Goal: Task Accomplishment & Management: Use online tool/utility

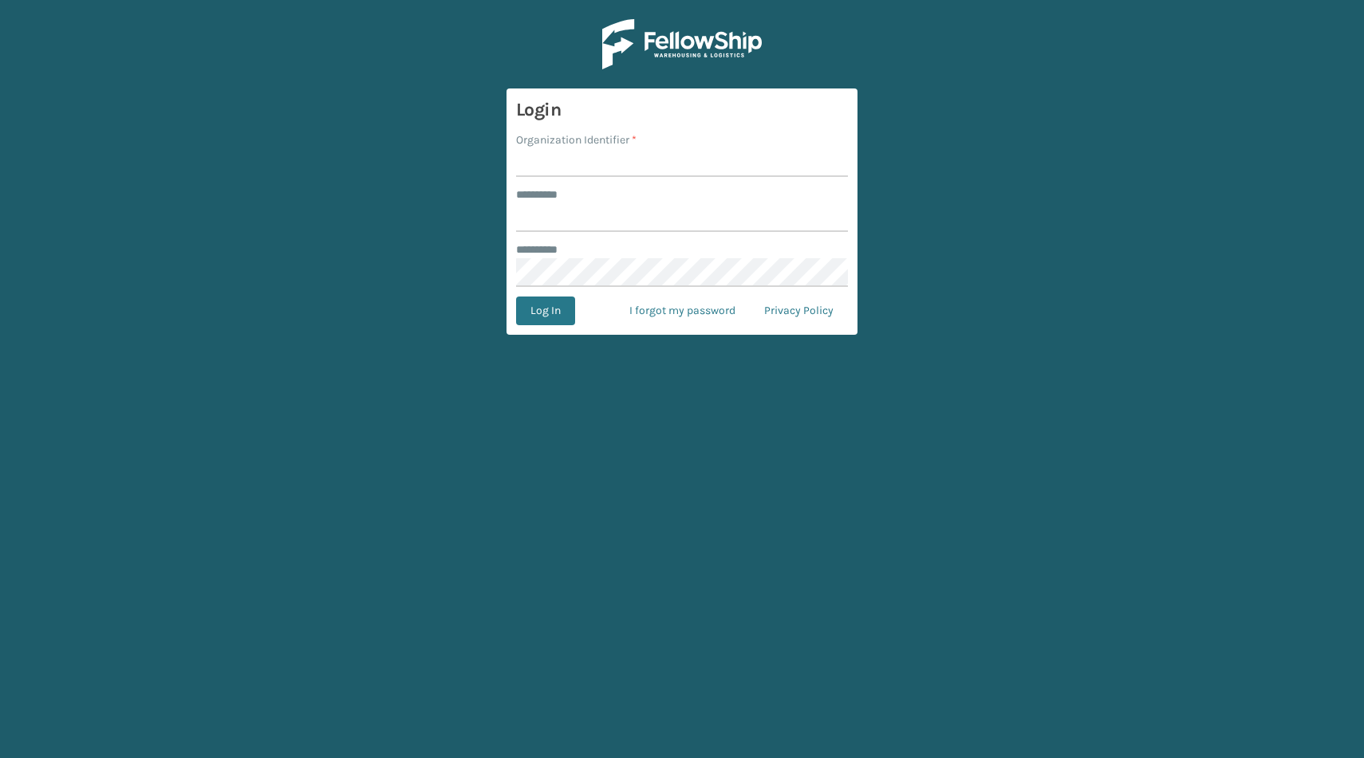
click at [596, 145] on label "Organization Identifier *" at bounding box center [576, 140] width 120 height 17
click at [617, 143] on label "Organization Identifier *" at bounding box center [576, 140] width 120 height 17
click at [617, 148] on input "Organization Identifier *" at bounding box center [682, 162] width 332 height 29
click at [604, 155] on input "Organization Identifier *" at bounding box center [682, 162] width 332 height 29
type input "Brightech"
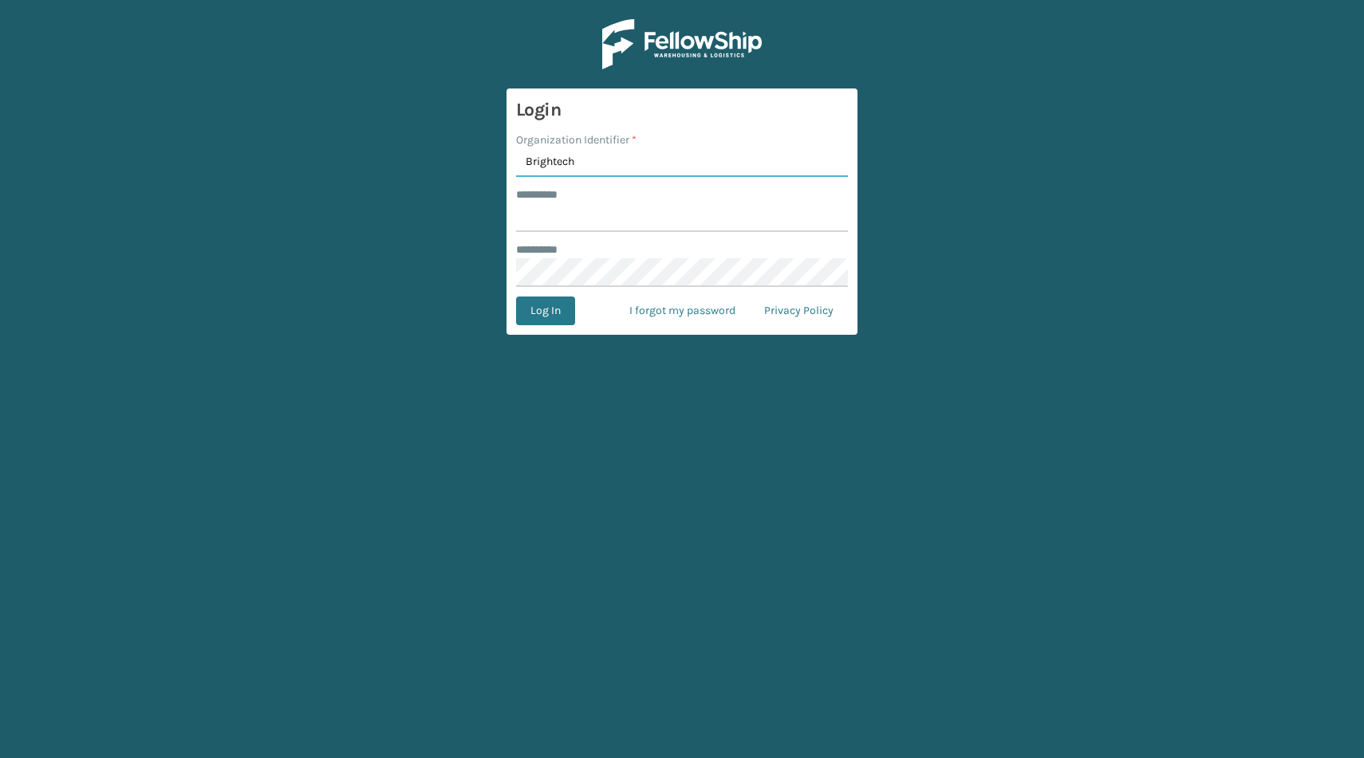
click at [546, 160] on input "Brightech" at bounding box center [682, 162] width 332 height 29
click at [614, 218] on input "******** *" at bounding box center [682, 217] width 332 height 29
paste input "*********"
type input "*********"
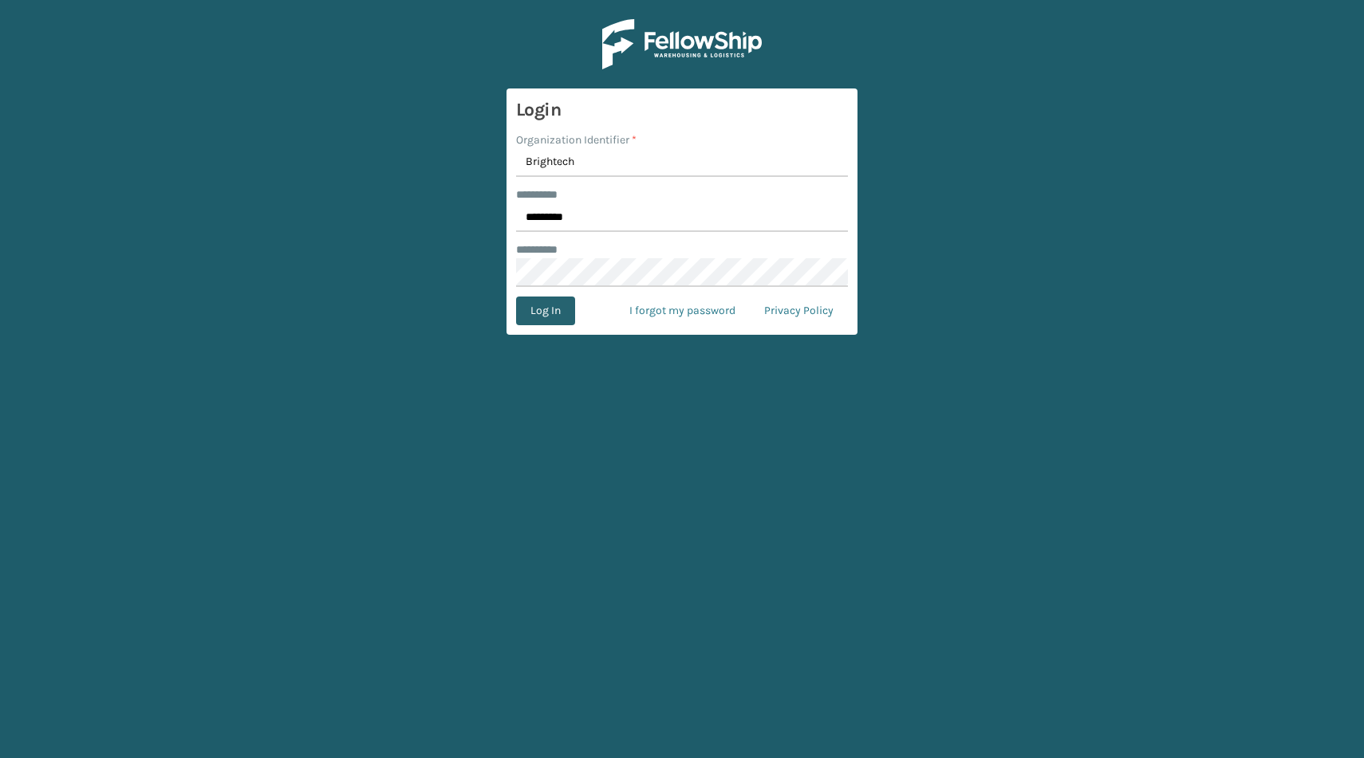
click at [553, 313] on button "Log In" at bounding box center [545, 311] width 59 height 29
type input "Brightech"
click at [563, 165] on input "Brightech" at bounding box center [682, 162] width 332 height 29
click at [550, 220] on input "******** *" at bounding box center [682, 217] width 332 height 29
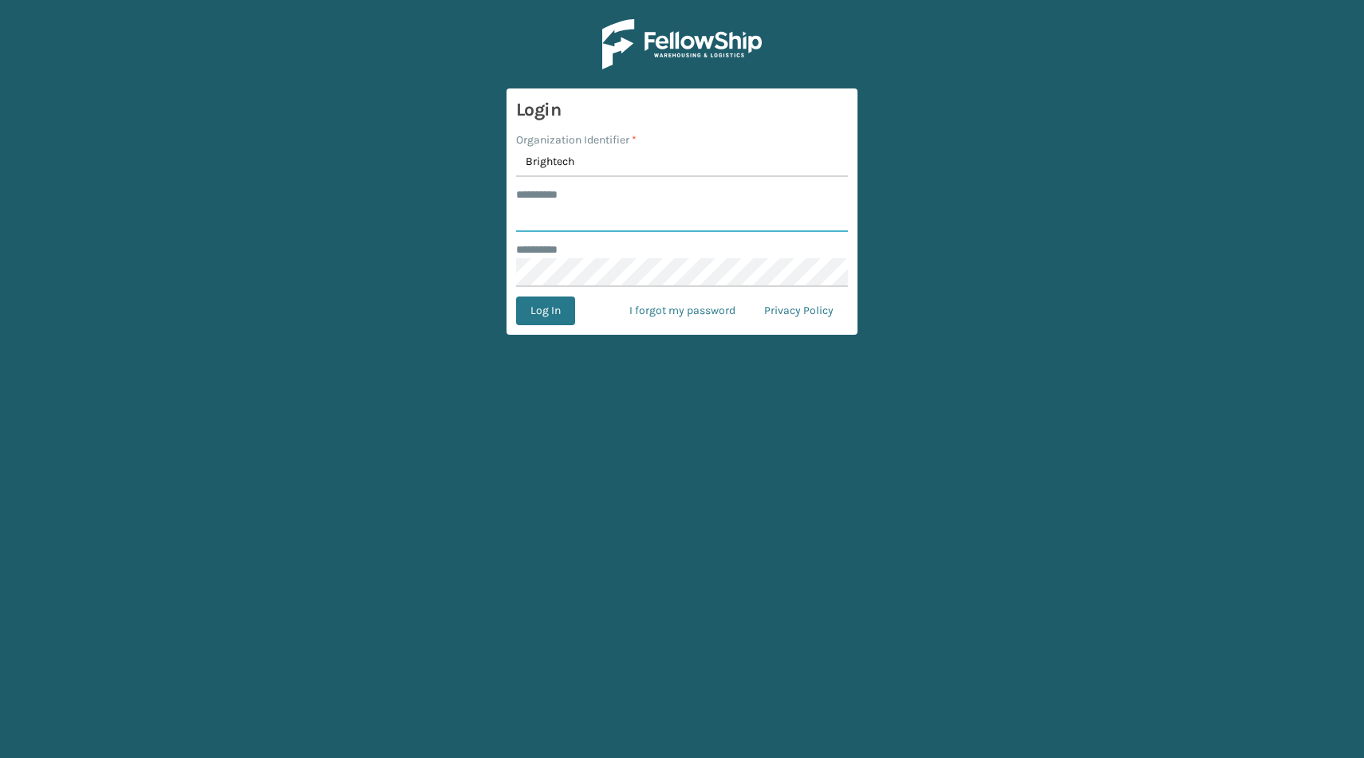
paste input "*********"
type input "*********"
click at [543, 313] on button "Log In" at bounding box center [545, 311] width 59 height 29
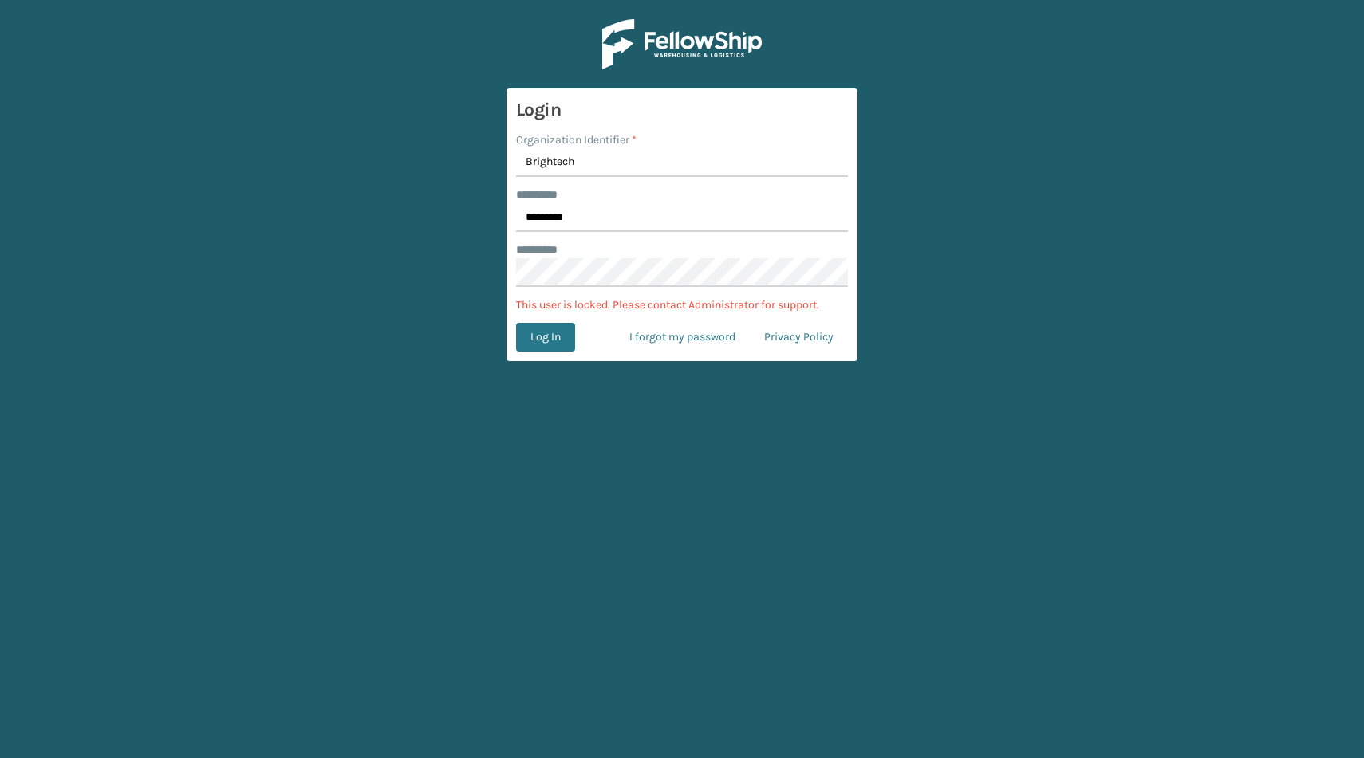
click at [557, 304] on p "This user is locked. Please contact Administrator for support." at bounding box center [682, 305] width 332 height 17
click at [533, 301] on p "This user is locked. Please contact Administrator for support." at bounding box center [682, 305] width 332 height 17
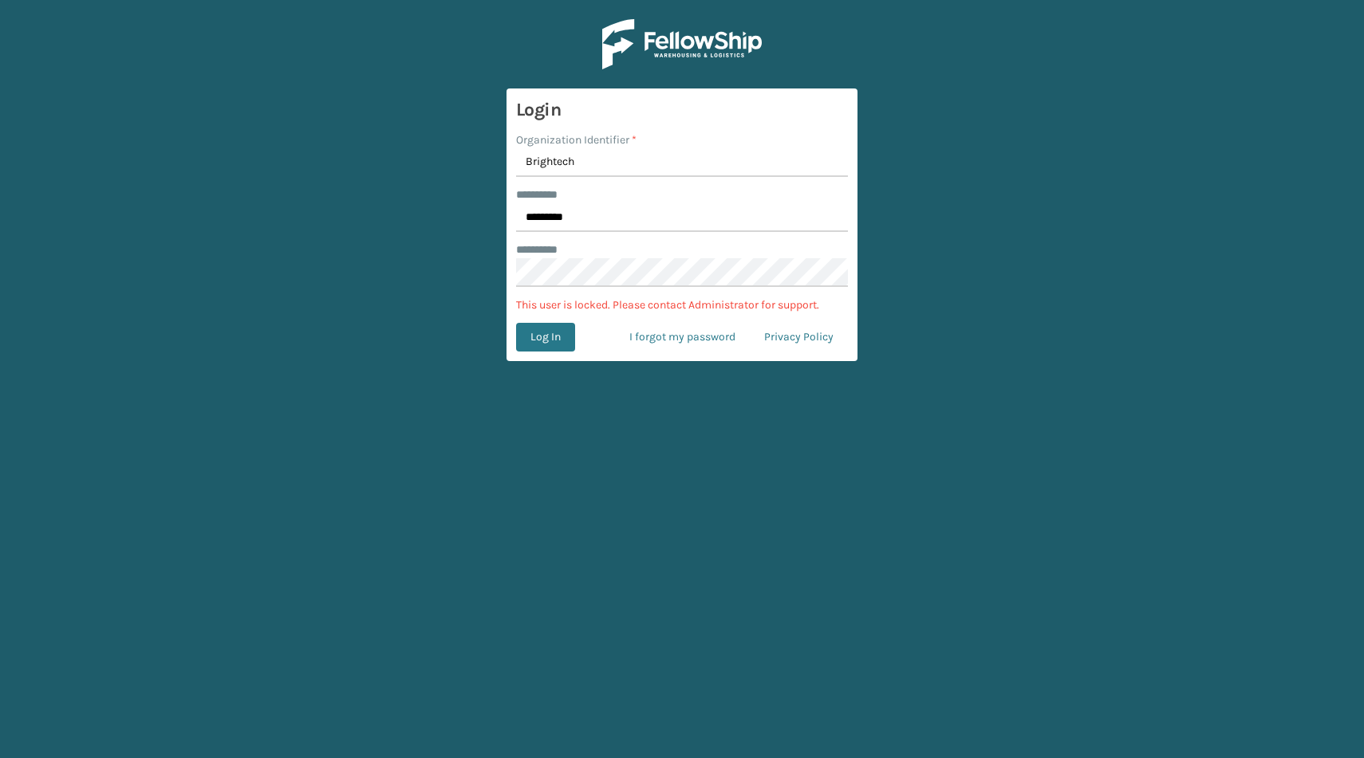
click at [532, 316] on form "Login Organization Identifier * Brightech ******** * ********* ******** * This …" at bounding box center [681, 225] width 351 height 273
click at [534, 336] on button "Log In" at bounding box center [545, 337] width 59 height 29
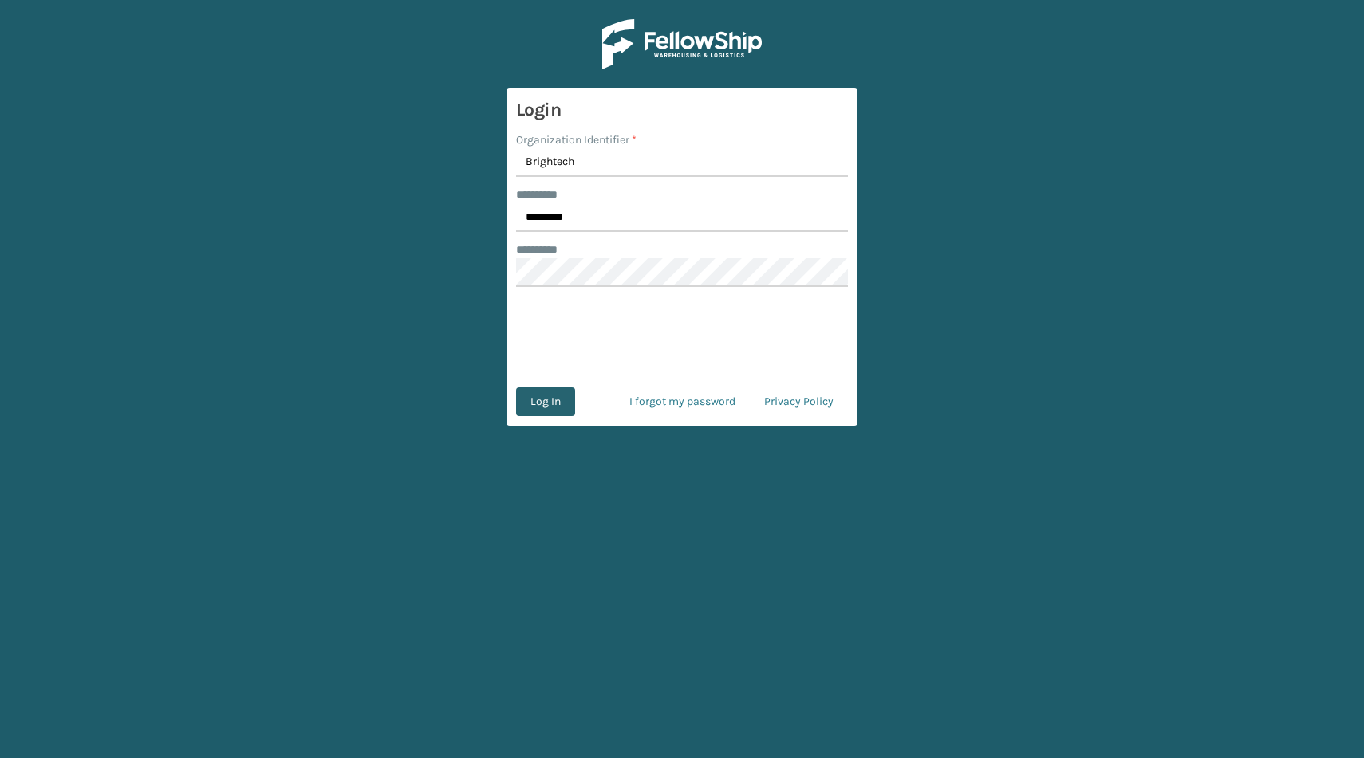
click at [557, 388] on button "Log In" at bounding box center [545, 402] width 59 height 29
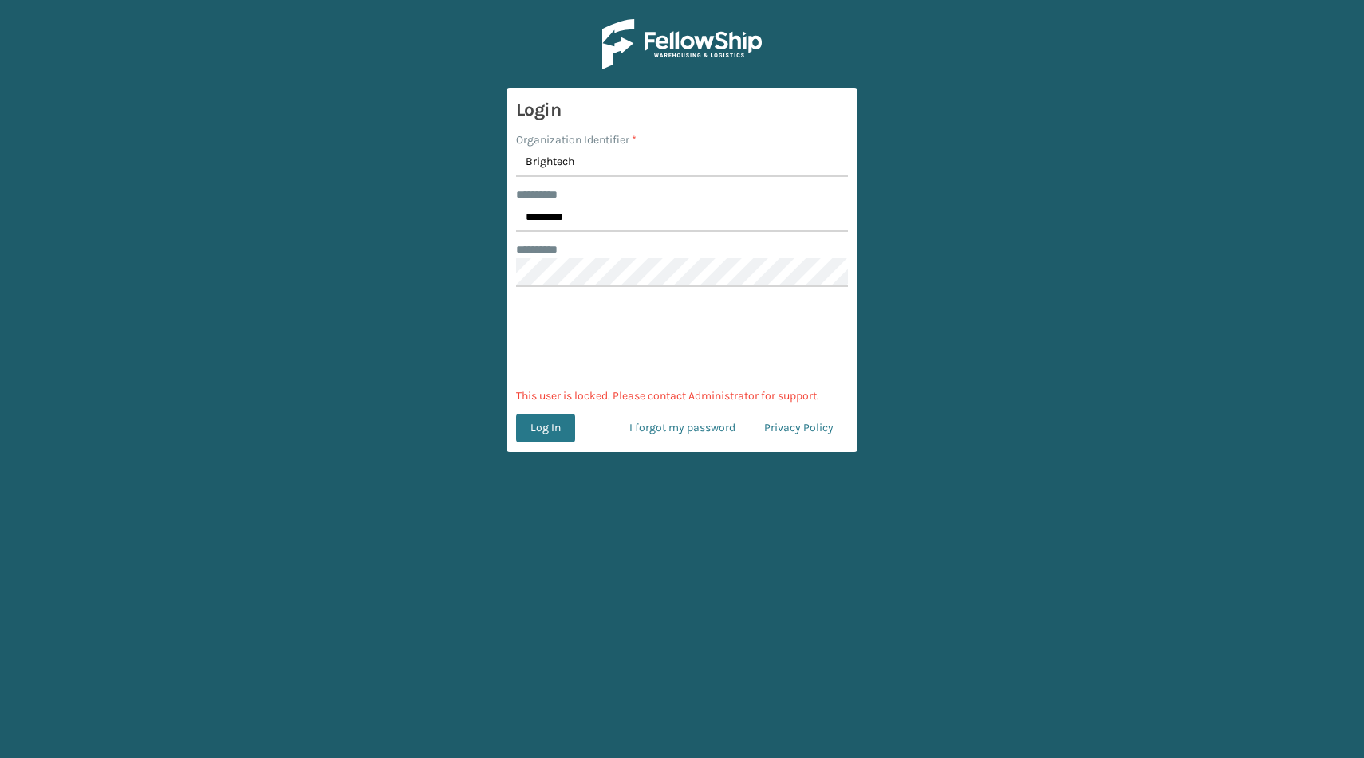
click at [363, 400] on main "Login Organization Identifier * Brightech ******** * ********* ******** * 0cAFc…" at bounding box center [682, 379] width 1364 height 758
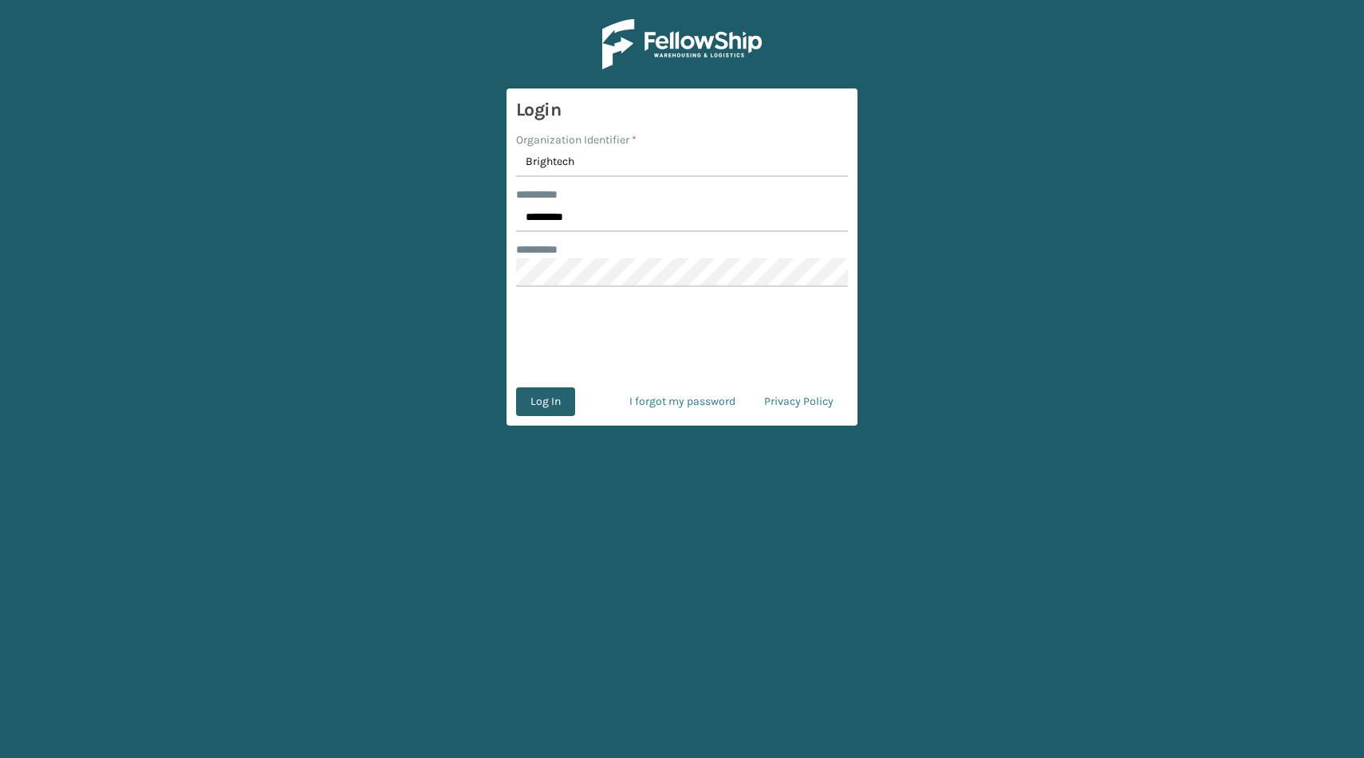
click at [545, 400] on button "Log In" at bounding box center [545, 402] width 59 height 29
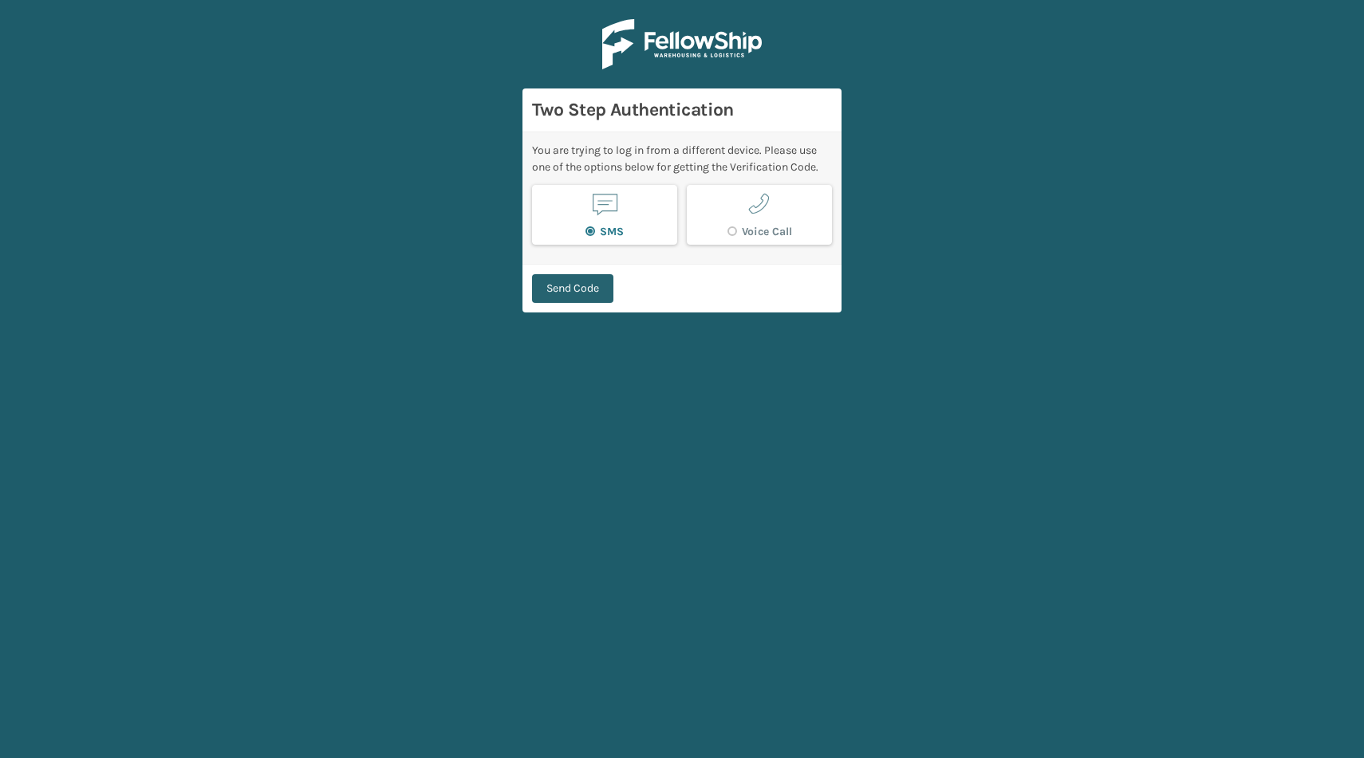
click at [583, 290] on button "Send Code" at bounding box center [572, 288] width 81 height 29
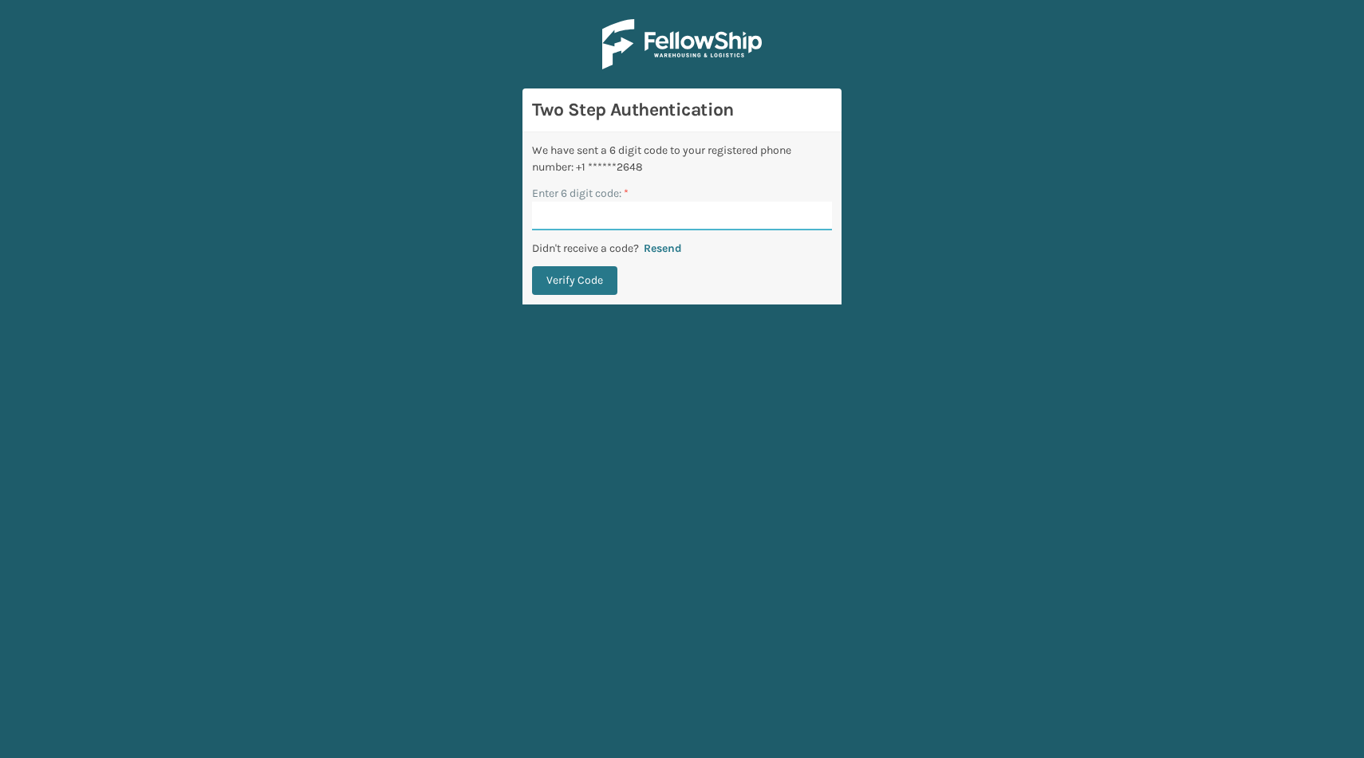
paste input "966493"
type input "966493"
click at [575, 285] on button "Verify Code" at bounding box center [574, 280] width 85 height 29
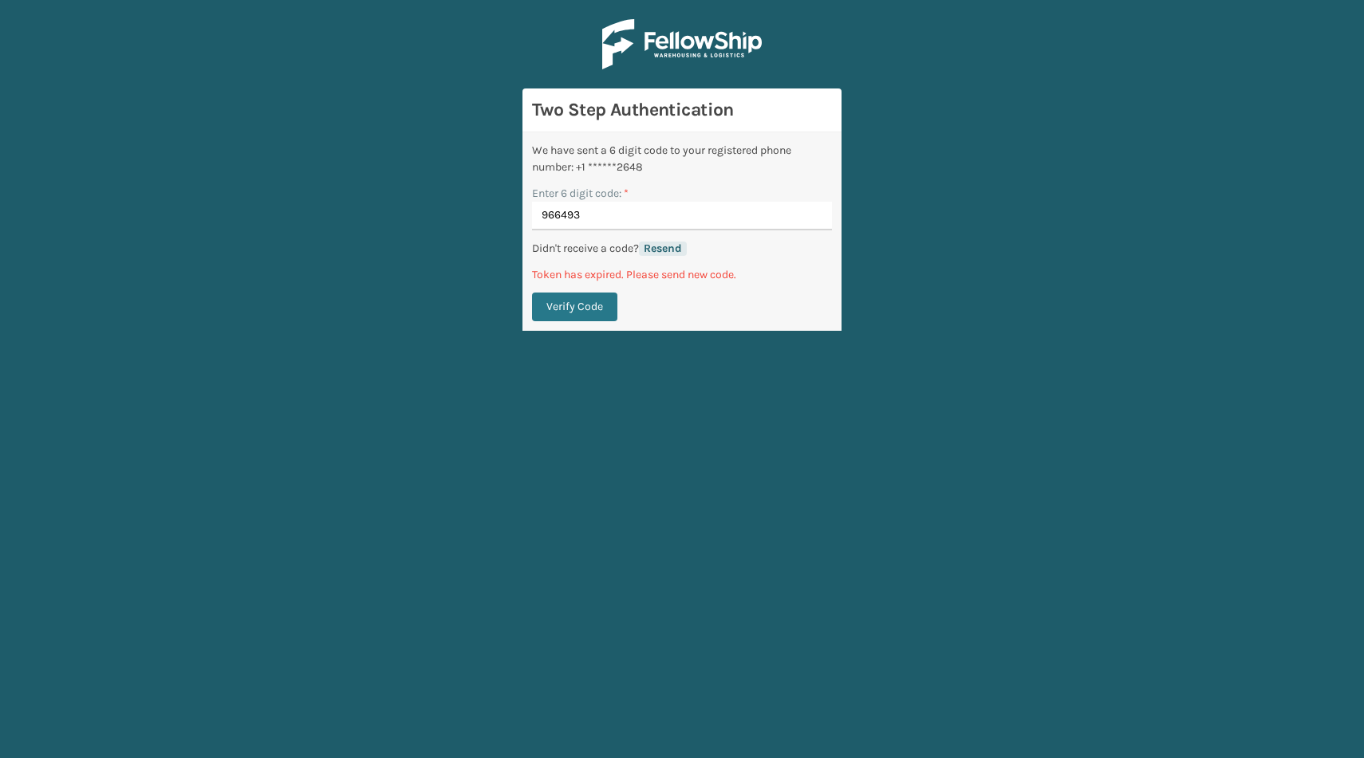
click at [661, 245] on button "Resend" at bounding box center [663, 249] width 48 height 14
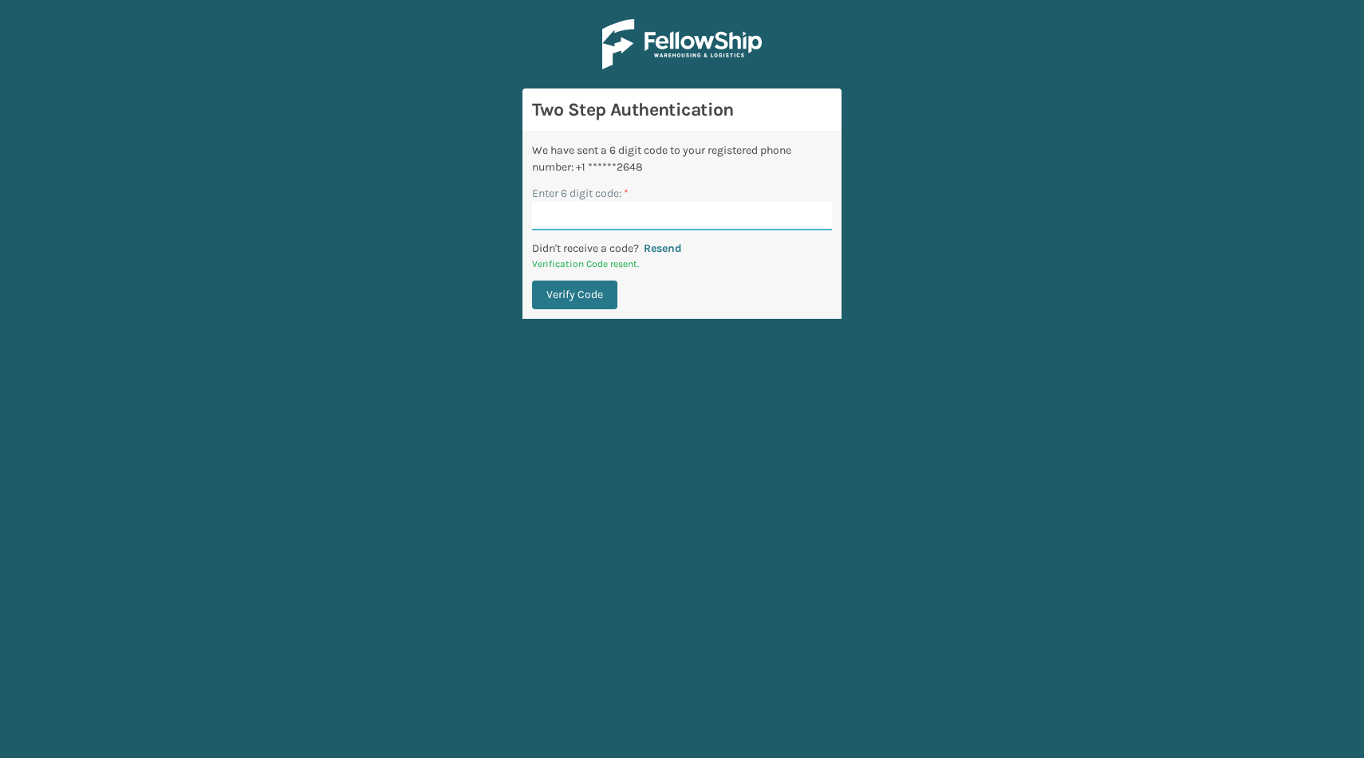
click at [570, 225] on input "Enter 6 digit code: *" at bounding box center [682, 216] width 300 height 29
paste input "185230"
type input "185230"
click at [565, 291] on button "Verify Code" at bounding box center [574, 295] width 85 height 29
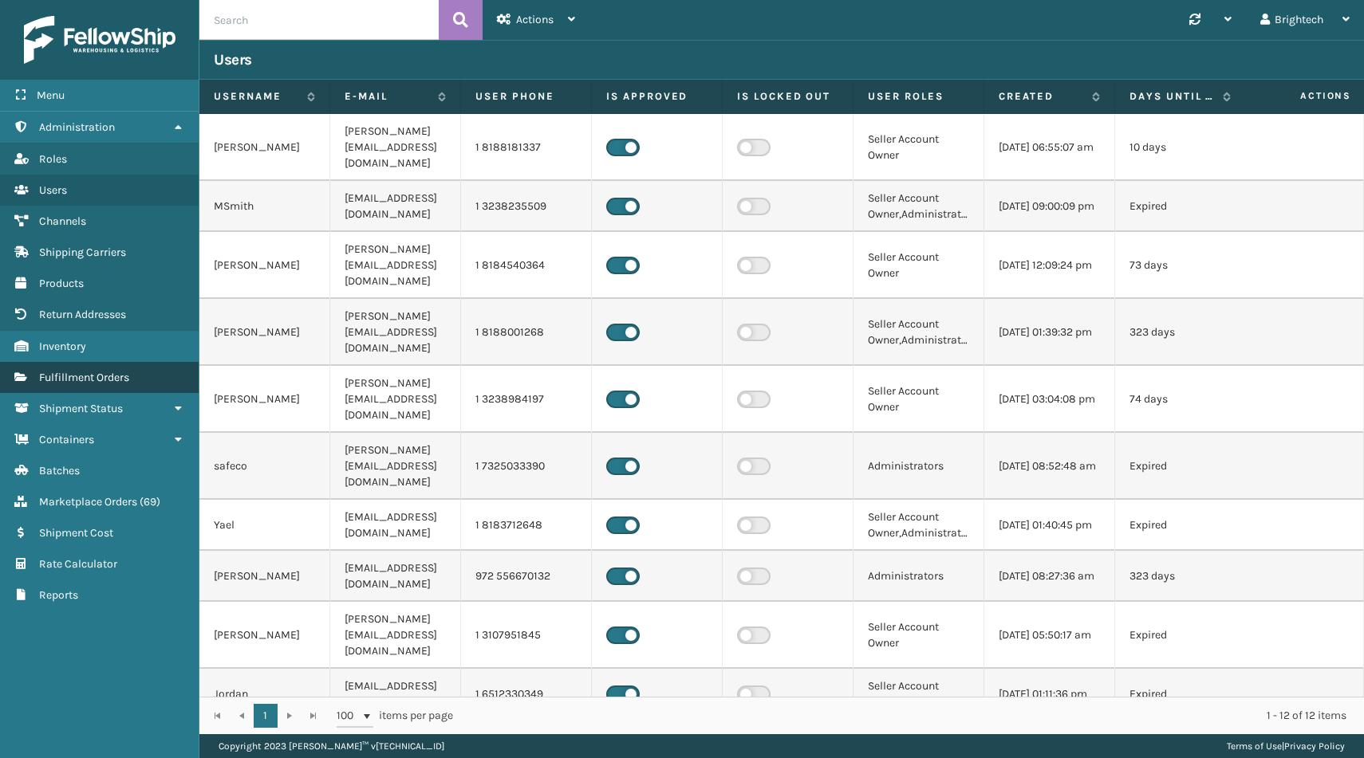
click at [97, 380] on link "Fulfillment Orders" at bounding box center [99, 377] width 199 height 31
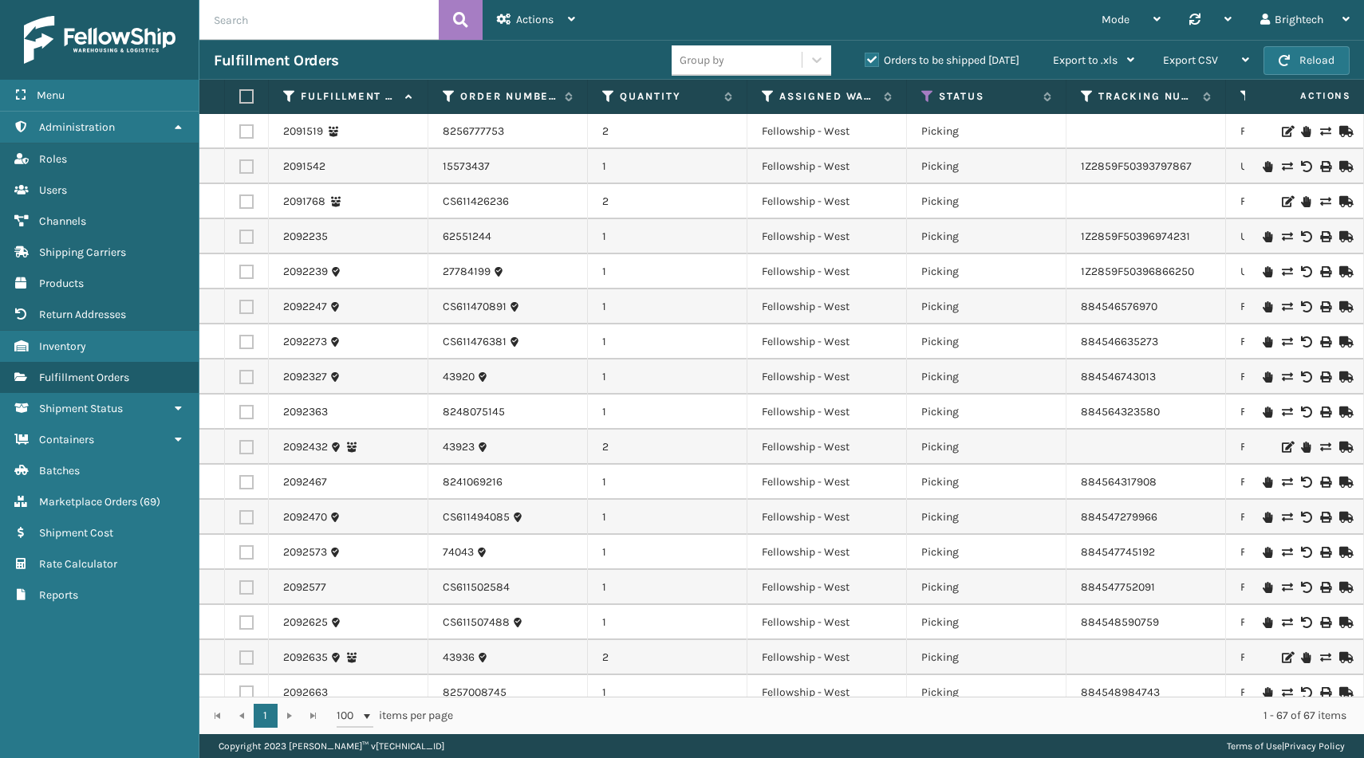
click at [323, 22] on input "text" at bounding box center [318, 20] width 239 height 40
click at [868, 58] on label "Orders to be shipped [DATE]" at bounding box center [941, 60] width 155 height 14
click at [865, 58] on input "Orders to be shipped [DATE]" at bounding box center [864, 56] width 1 height 10
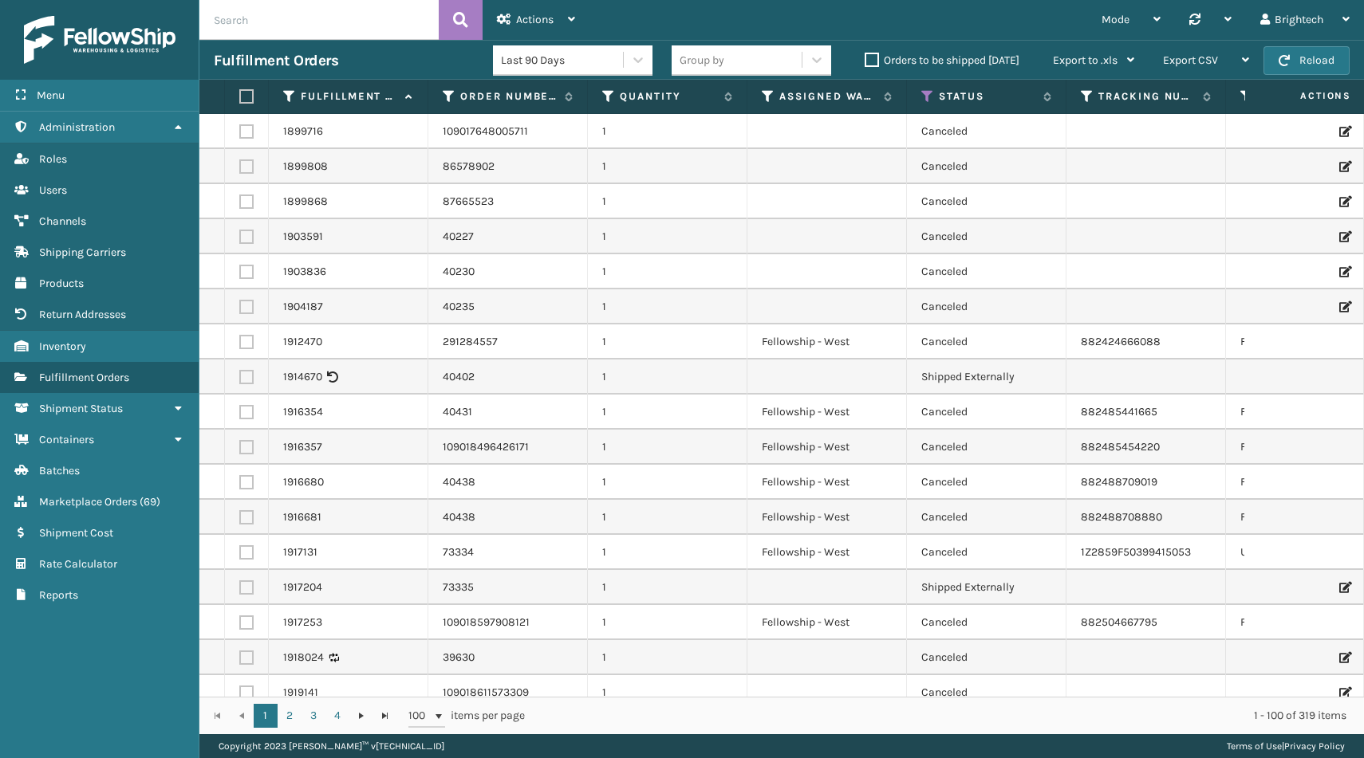
click at [343, 21] on input "text" at bounding box center [318, 20] width 239 height 40
paste input "74019"
type input "74019"
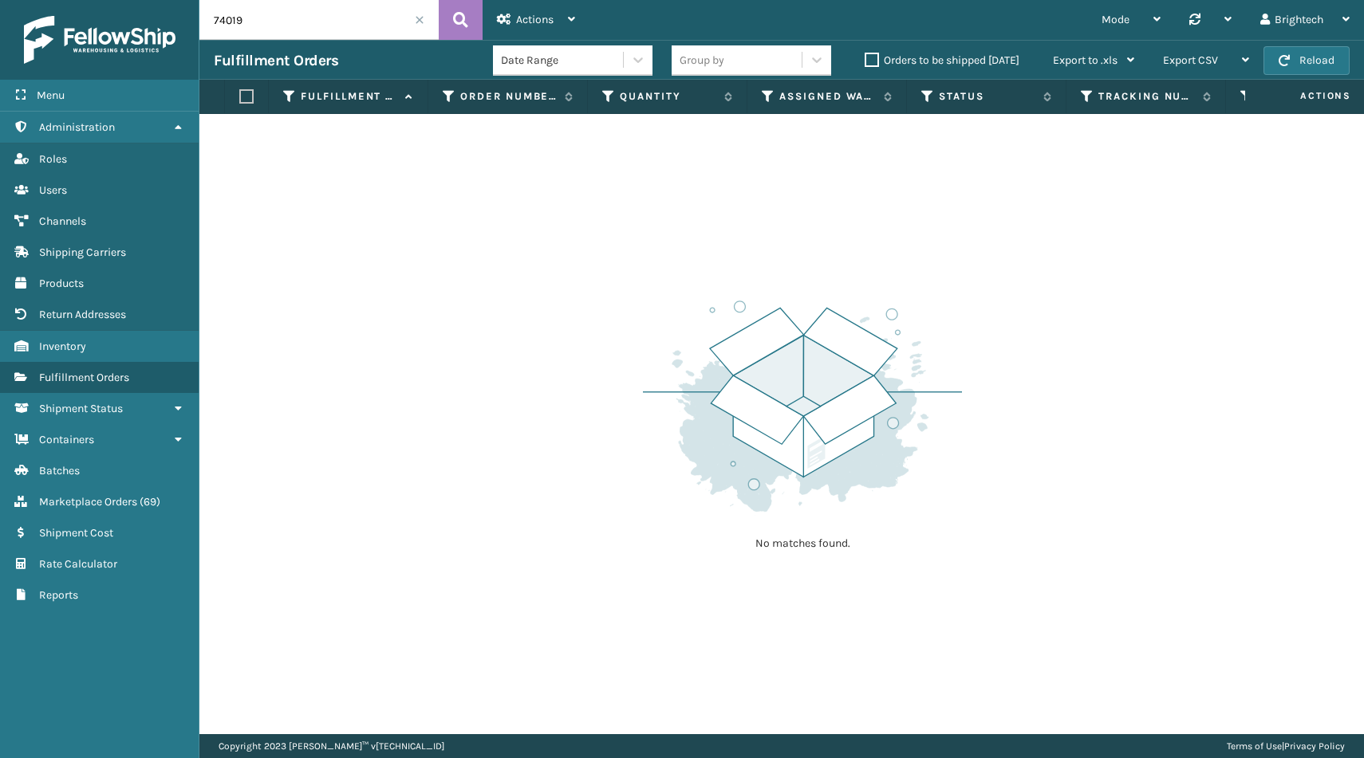
click at [889, 60] on label "Orders to be shipped [DATE]" at bounding box center [941, 60] width 155 height 14
click at [865, 60] on input "Orders to be shipped [DATE]" at bounding box center [864, 56] width 1 height 10
click at [351, 12] on input "74019" at bounding box center [318, 20] width 239 height 40
click at [344, 34] on input "74019" at bounding box center [318, 20] width 239 height 40
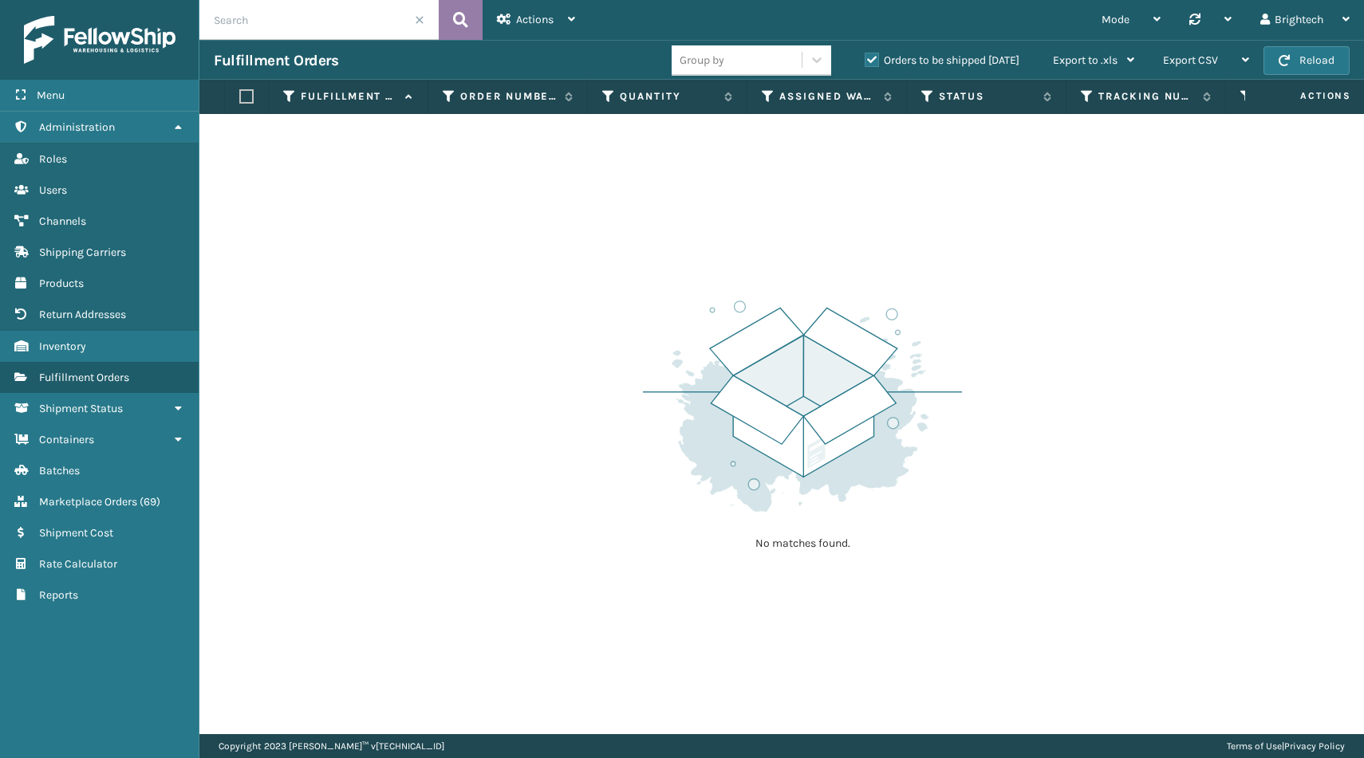
click at [463, 22] on icon at bounding box center [460, 20] width 15 height 24
click at [420, 15] on span at bounding box center [420, 20] width 10 height 10
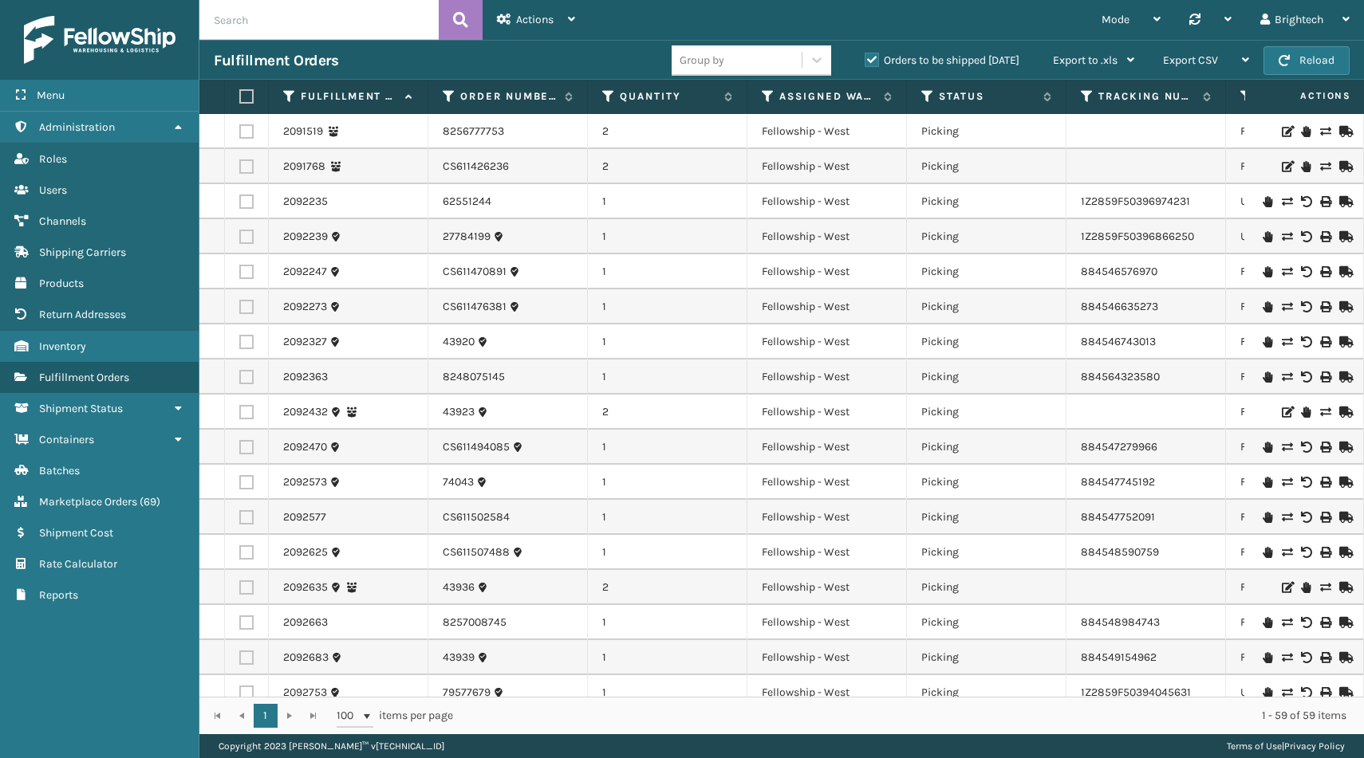
click at [258, 54] on h3 "Fulfillment Orders" at bounding box center [276, 60] width 124 height 19
click at [258, 36] on input "text" at bounding box center [318, 20] width 239 height 40
paste input "hanheum"
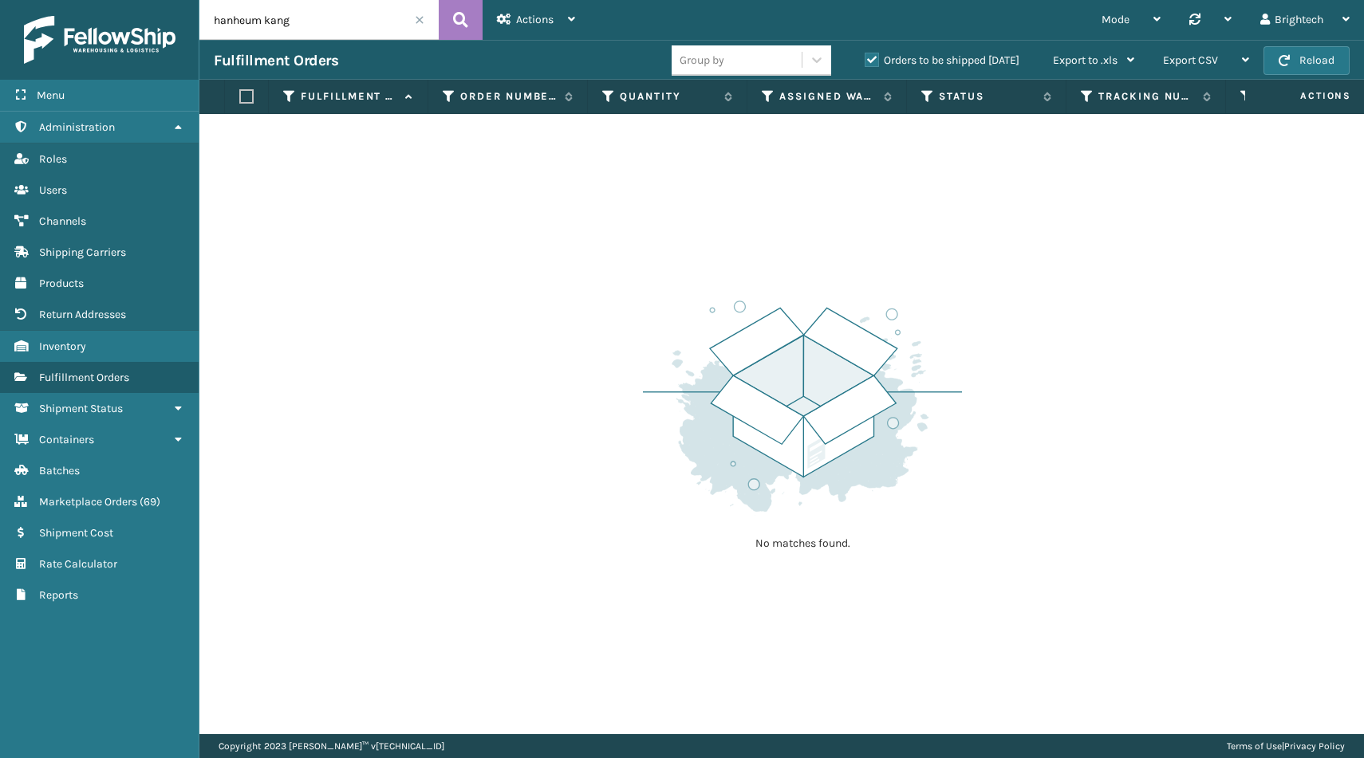
click at [883, 60] on label "Orders to be shipped [DATE]" at bounding box center [941, 60] width 155 height 14
click at [865, 60] on input "Orders to be shipped [DATE]" at bounding box center [864, 56] width 1 height 10
click at [453, 19] on icon at bounding box center [460, 20] width 15 height 24
click at [316, 22] on input "hanheum kang" at bounding box center [318, 20] width 239 height 40
drag, startPoint x: 268, startPoint y: 17, endPoint x: 209, endPoint y: 17, distance: 59.0
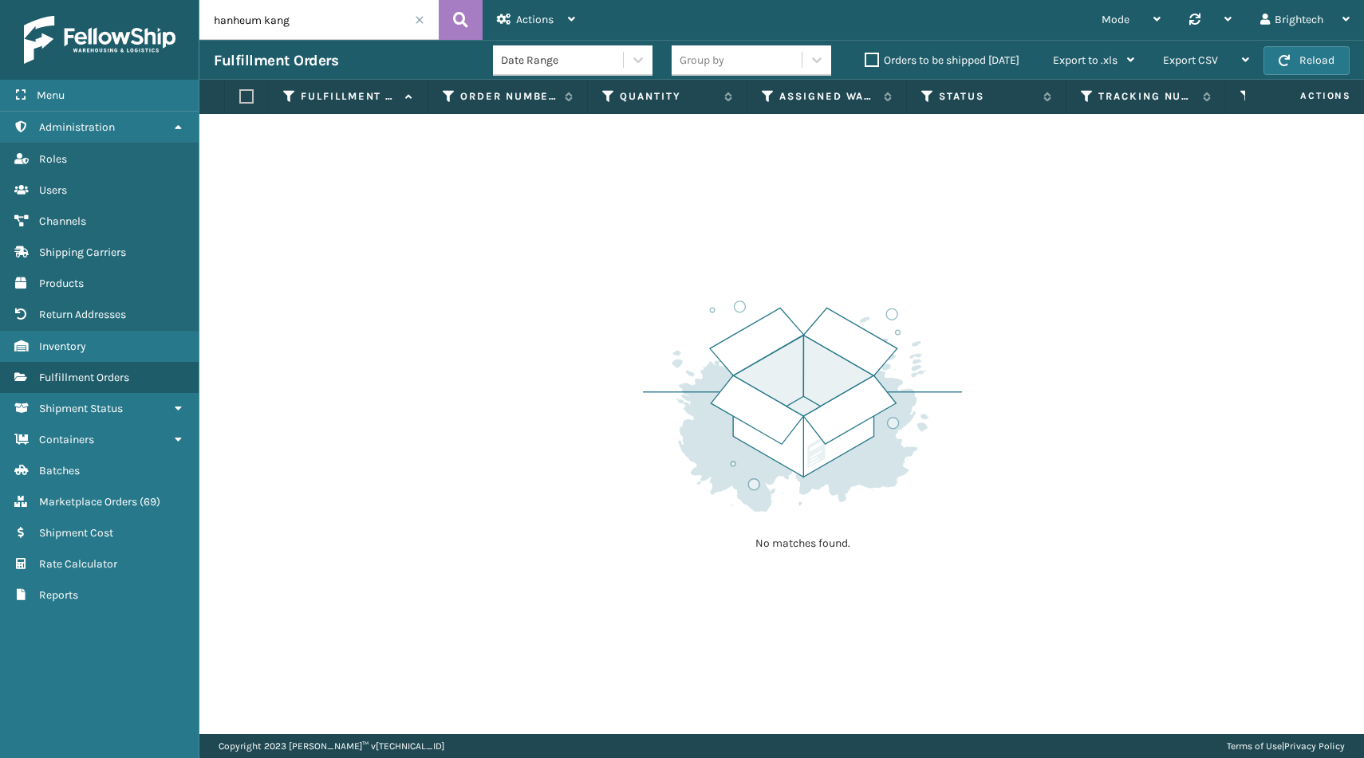
click at [209, 17] on input "hanheum kang" at bounding box center [318, 20] width 239 height 40
click at [285, 25] on input "kang" at bounding box center [318, 20] width 239 height 40
paste input "BRIGHT74019T"
type input "BRIGHT74019T"
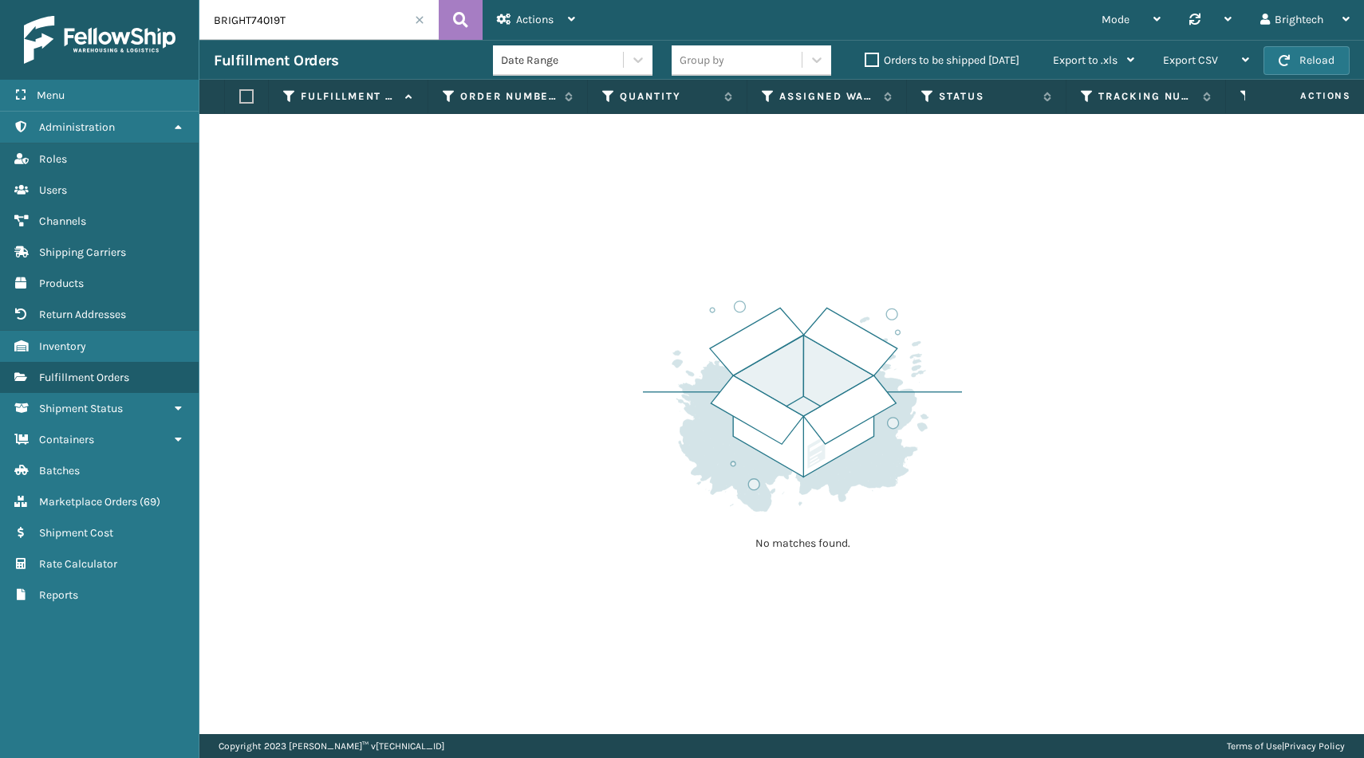
click at [880, 57] on label "Orders to be shipped [DATE]" at bounding box center [941, 60] width 155 height 14
click at [865, 57] on input "Orders to be shipped [DATE]" at bounding box center [864, 56] width 1 height 10
click at [372, 18] on input "BRIGHT74019T" at bounding box center [318, 20] width 239 height 40
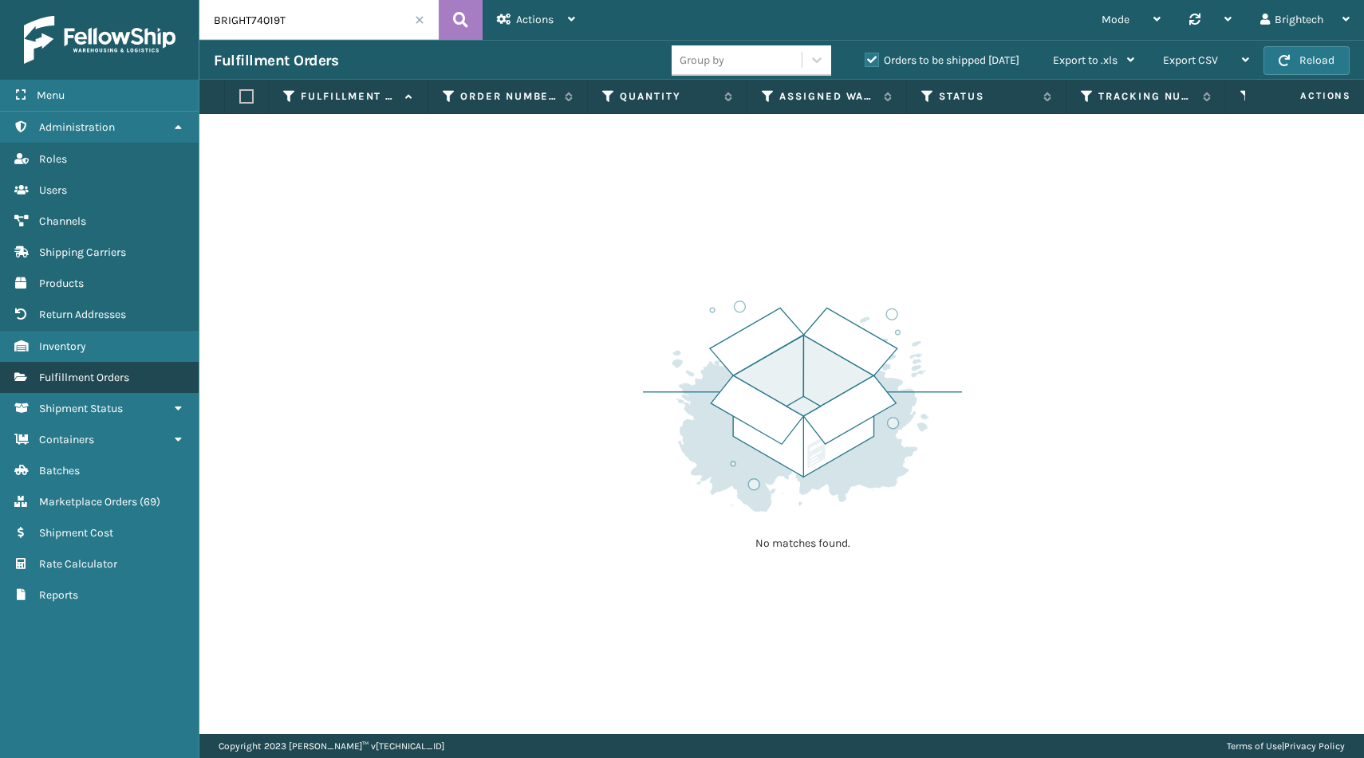
click at [129, 372] on span "Fulfillment Orders" at bounding box center [84, 378] width 90 height 14
click at [867, 53] on div "Orders to be shipped [DATE]" at bounding box center [944, 60] width 188 height 19
click at [874, 60] on label "Orders to be shipped [DATE]" at bounding box center [941, 60] width 155 height 14
click at [865, 60] on input "Orders to be shipped [DATE]" at bounding box center [864, 56] width 1 height 10
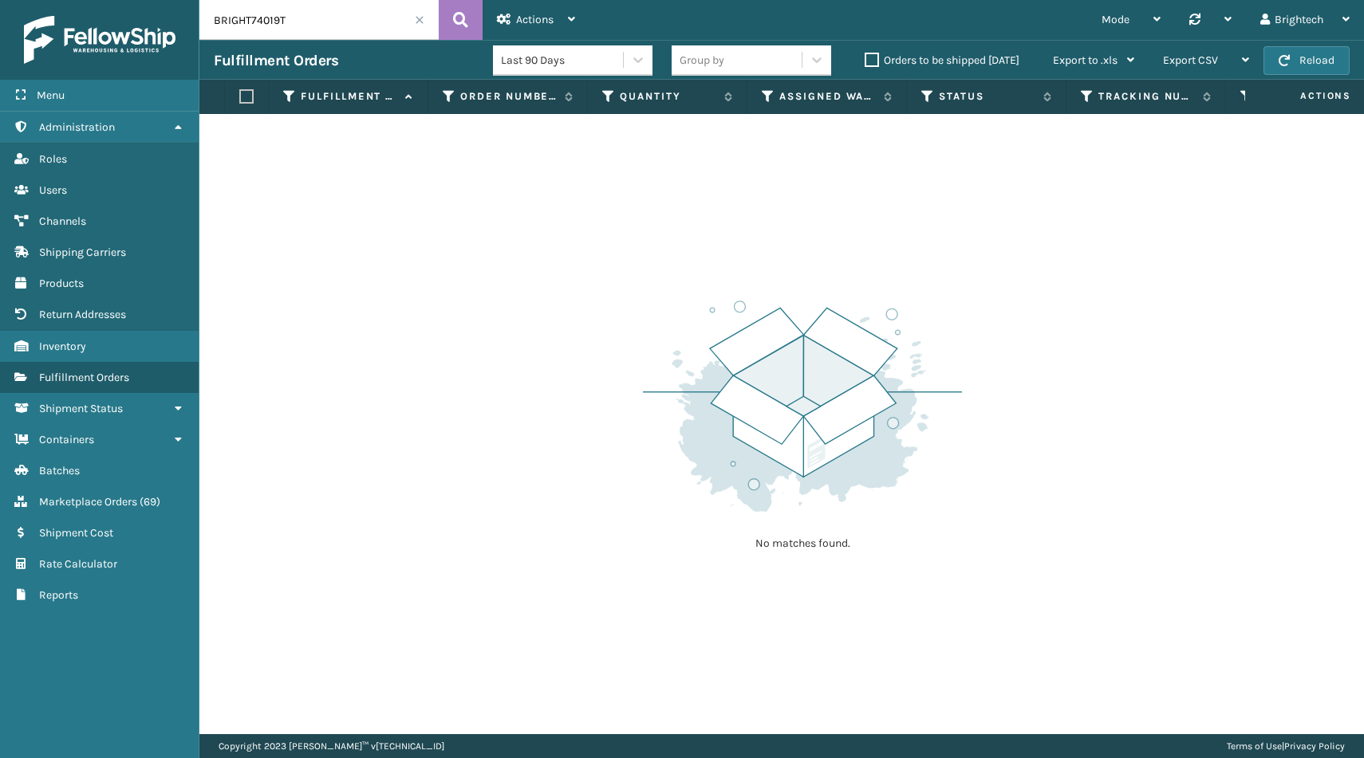
click at [429, 16] on input "BRIGHT74019T" at bounding box center [318, 20] width 239 height 40
click at [419, 21] on span at bounding box center [420, 20] width 10 height 10
